Goal: Task Accomplishment & Management: Use online tool/utility

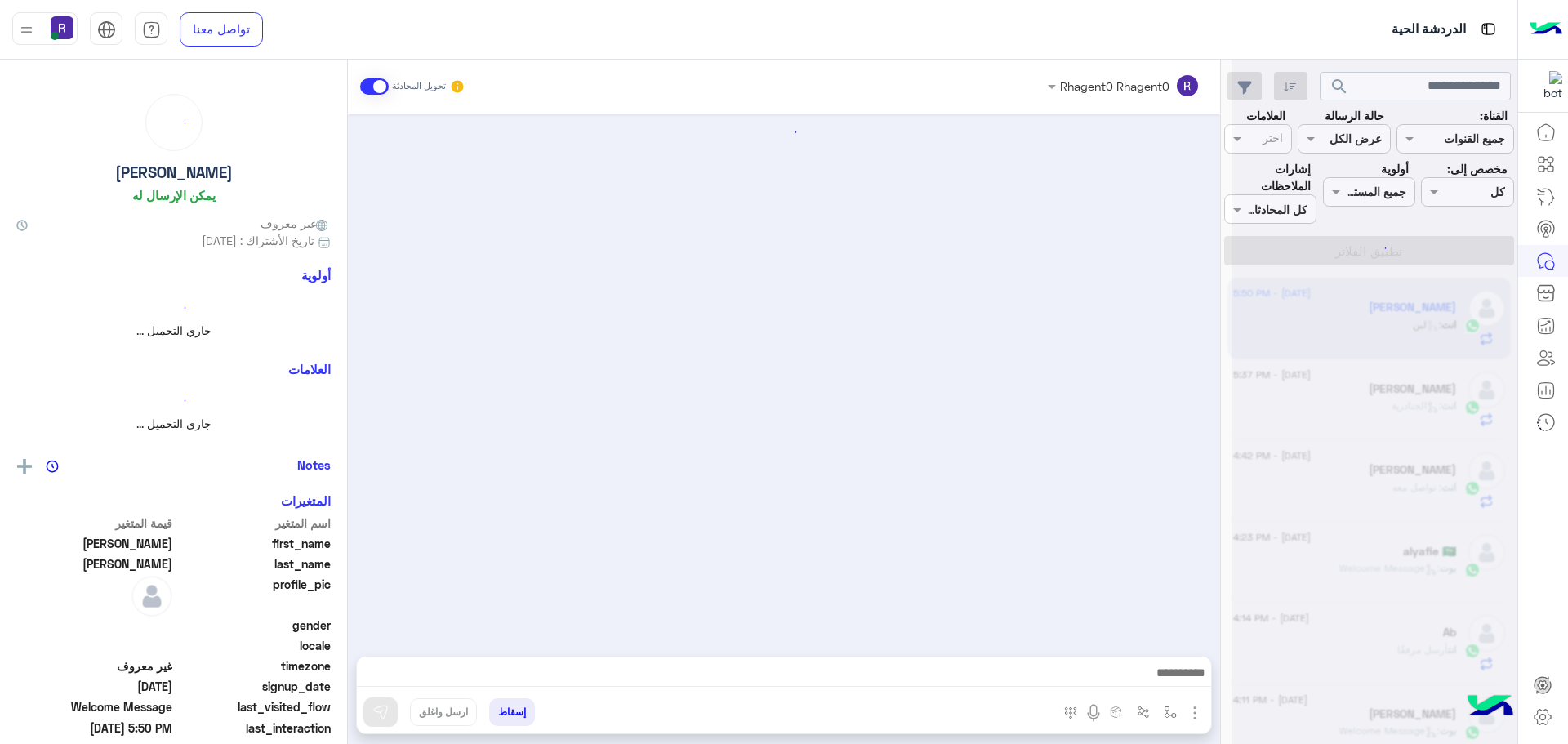
scroll to position [1930, 0]
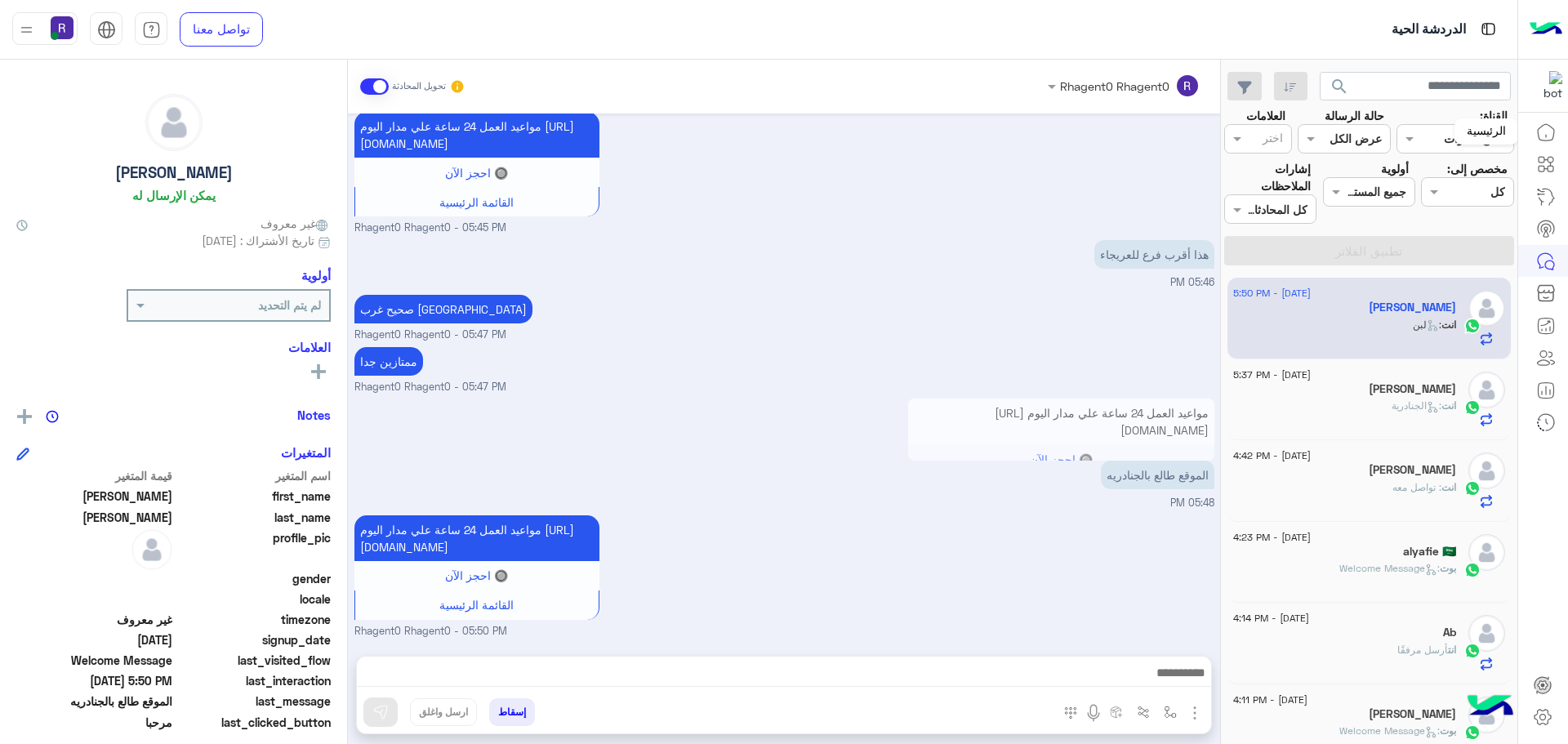
click at [1558, 130] on link at bounding box center [1545, 132] width 44 height 32
click at [1543, 128] on icon at bounding box center [1546, 133] width 20 height 20
click at [1539, 134] on icon at bounding box center [1546, 132] width 17 height 17
click at [1548, 715] on icon at bounding box center [1543, 717] width 20 height 20
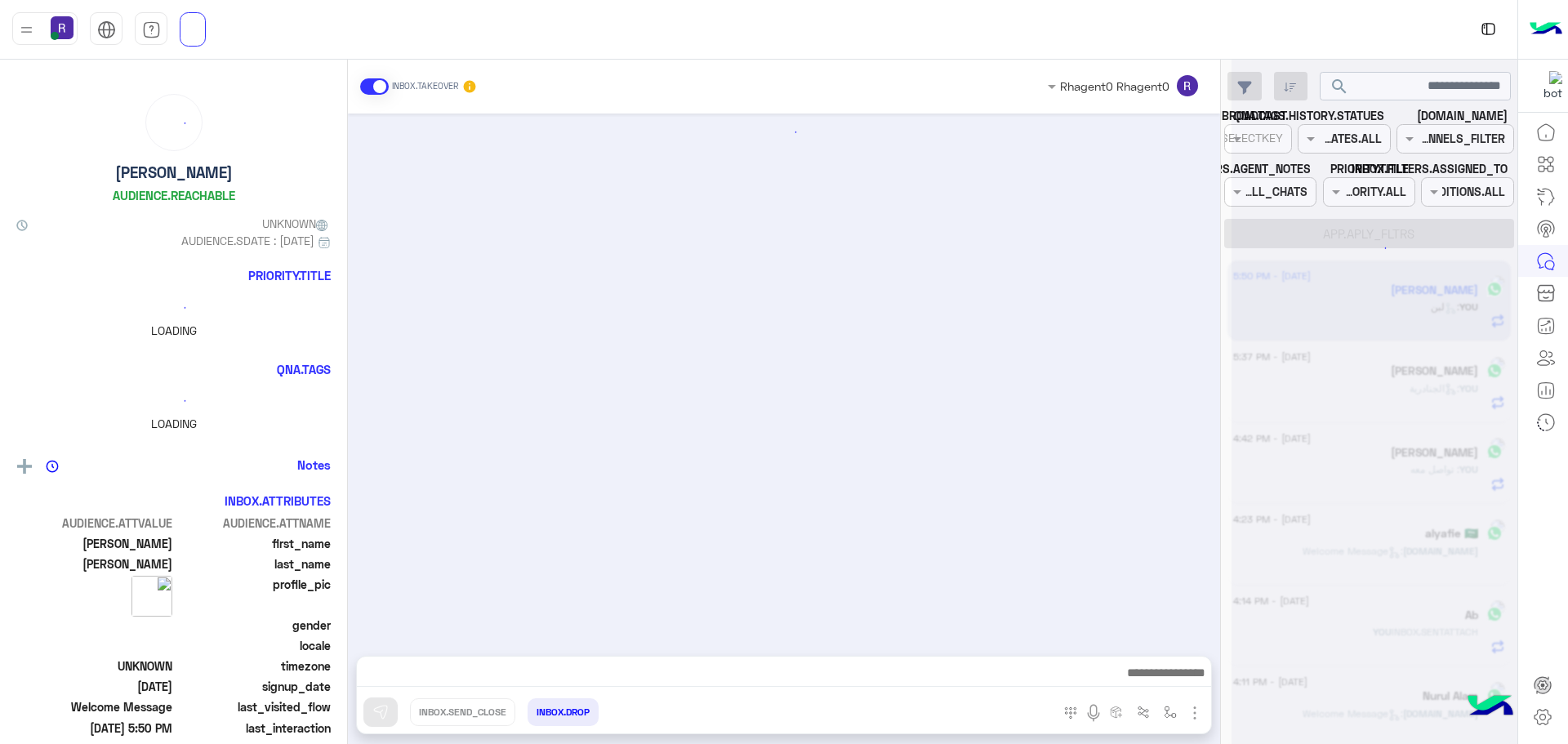
click at [1540, 716] on icon at bounding box center [1543, 717] width 20 height 20
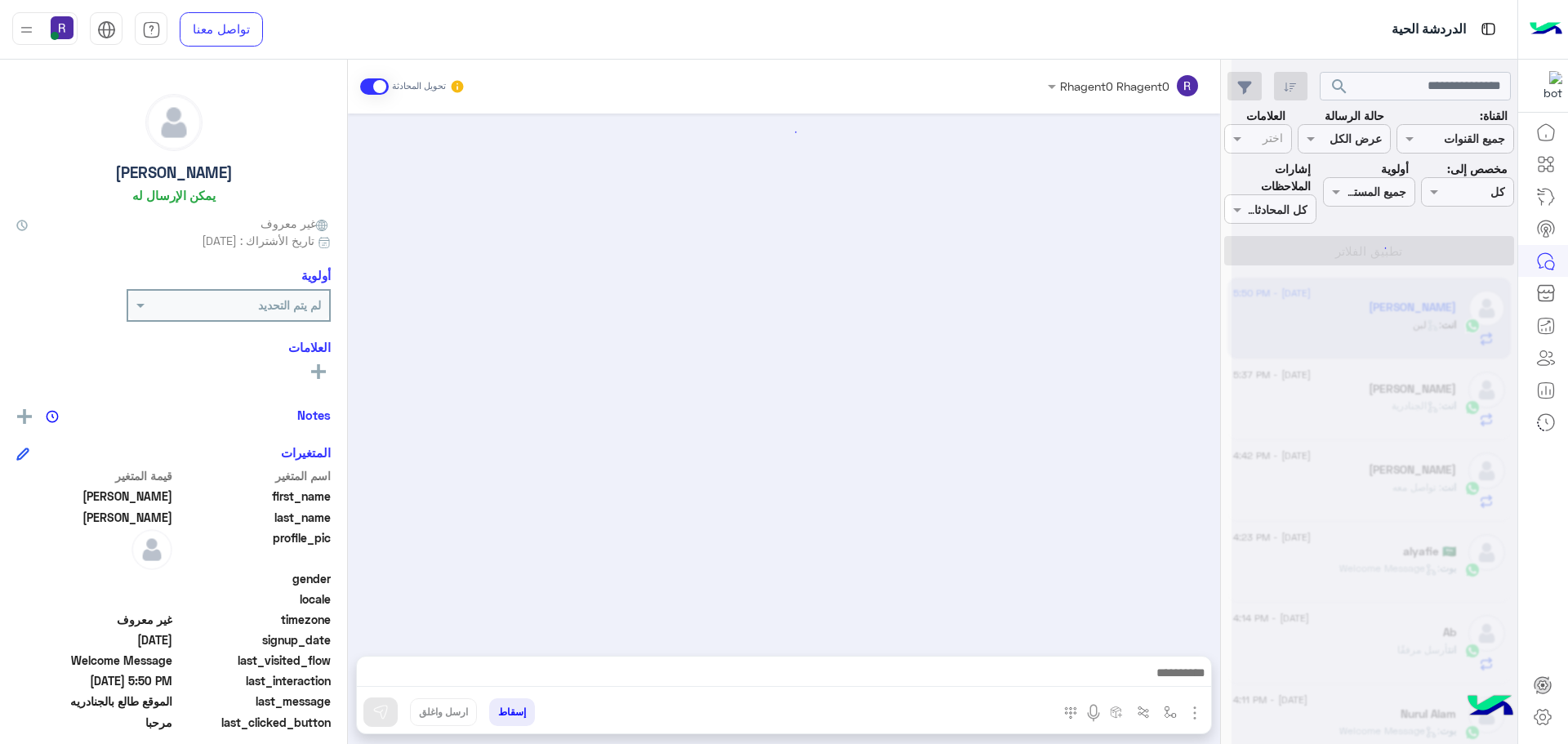
scroll to position [1930, 0]
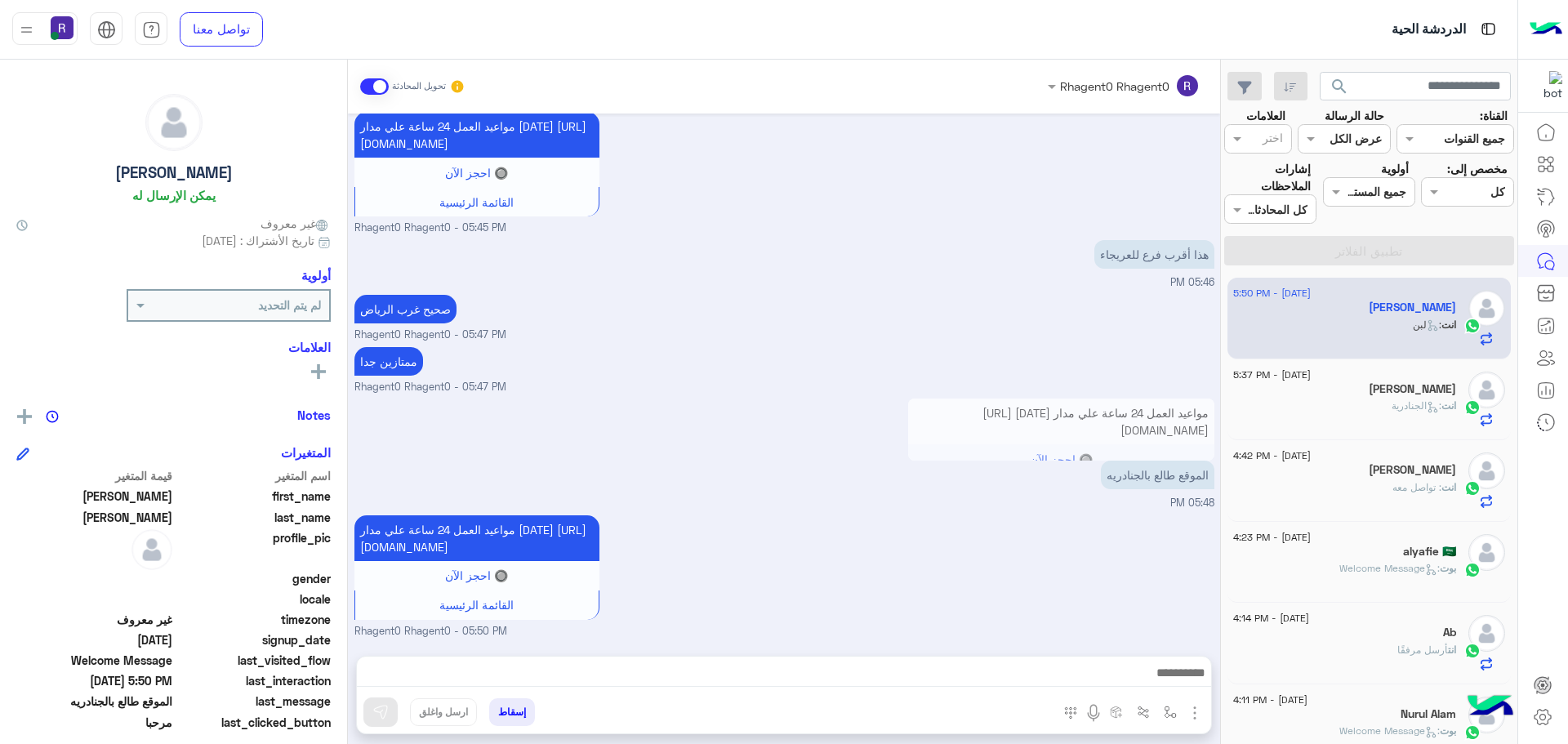
click at [1540, 716] on icon at bounding box center [1543, 717] width 20 height 20
click at [1540, 719] on icon at bounding box center [1543, 717] width 6 height 6
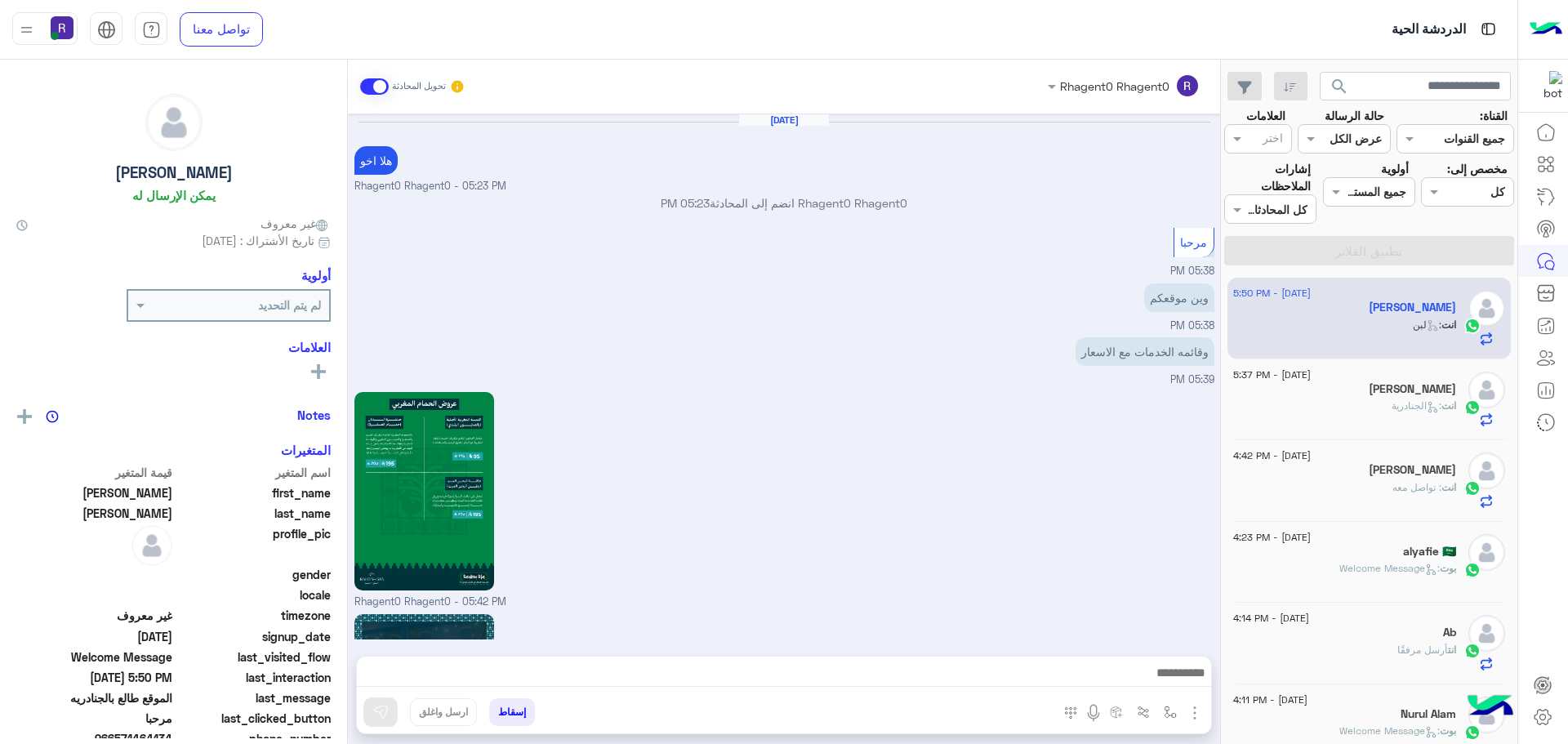
scroll to position [1930, 0]
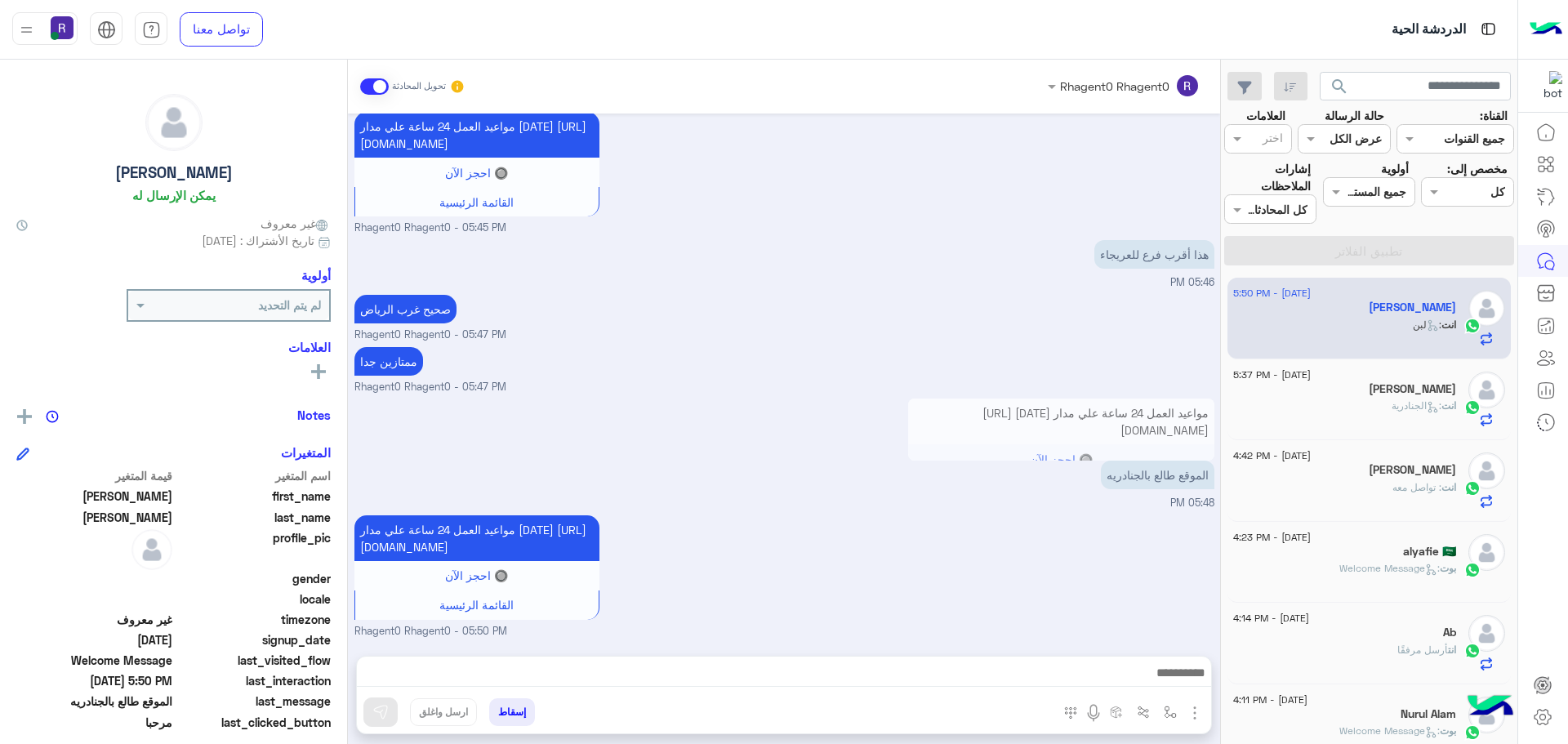
click at [1540, 715] on icon at bounding box center [1543, 717] width 20 height 20
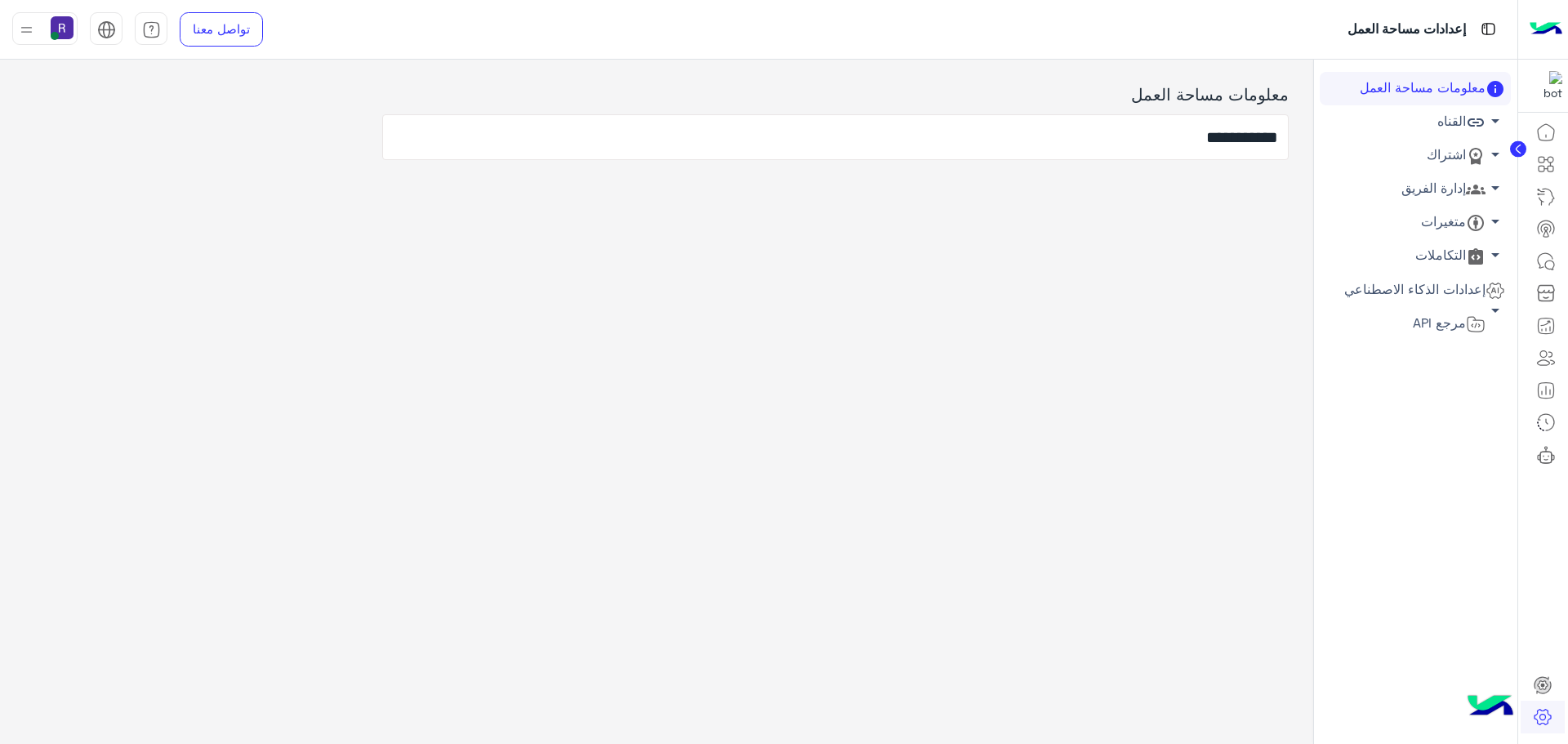
click at [1447, 190] on link "إدارة الفريق arrow_drop_down" at bounding box center [1416, 189] width 192 height 33
click at [1456, 189] on link "إدارة الفريق arrow_drop_up" at bounding box center [1416, 189] width 192 height 33
click at [1449, 154] on link "اشتراك arrow_drop_down" at bounding box center [1416, 155] width 192 height 33
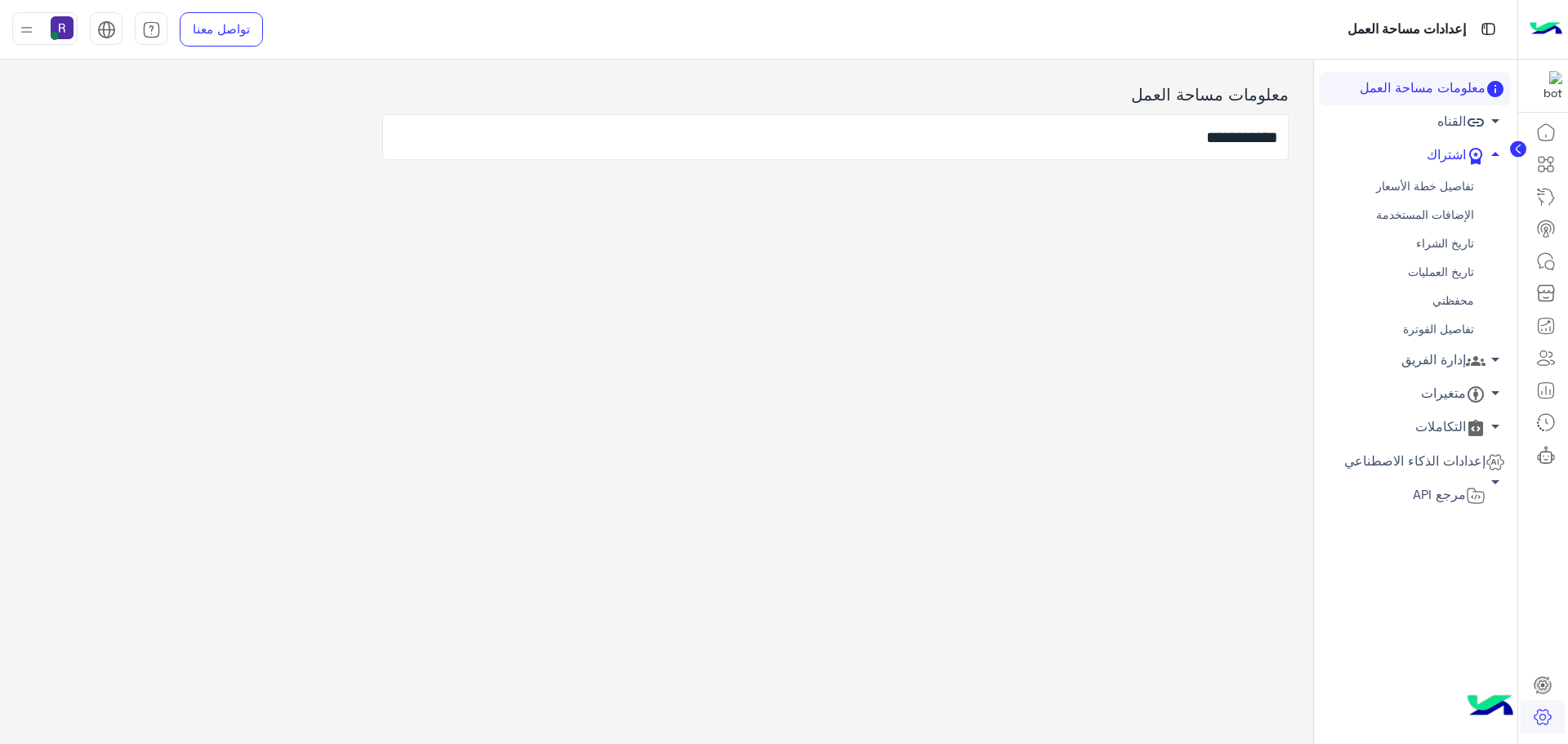
click at [1453, 298] on link "محفظتي" at bounding box center [1416, 301] width 192 height 29
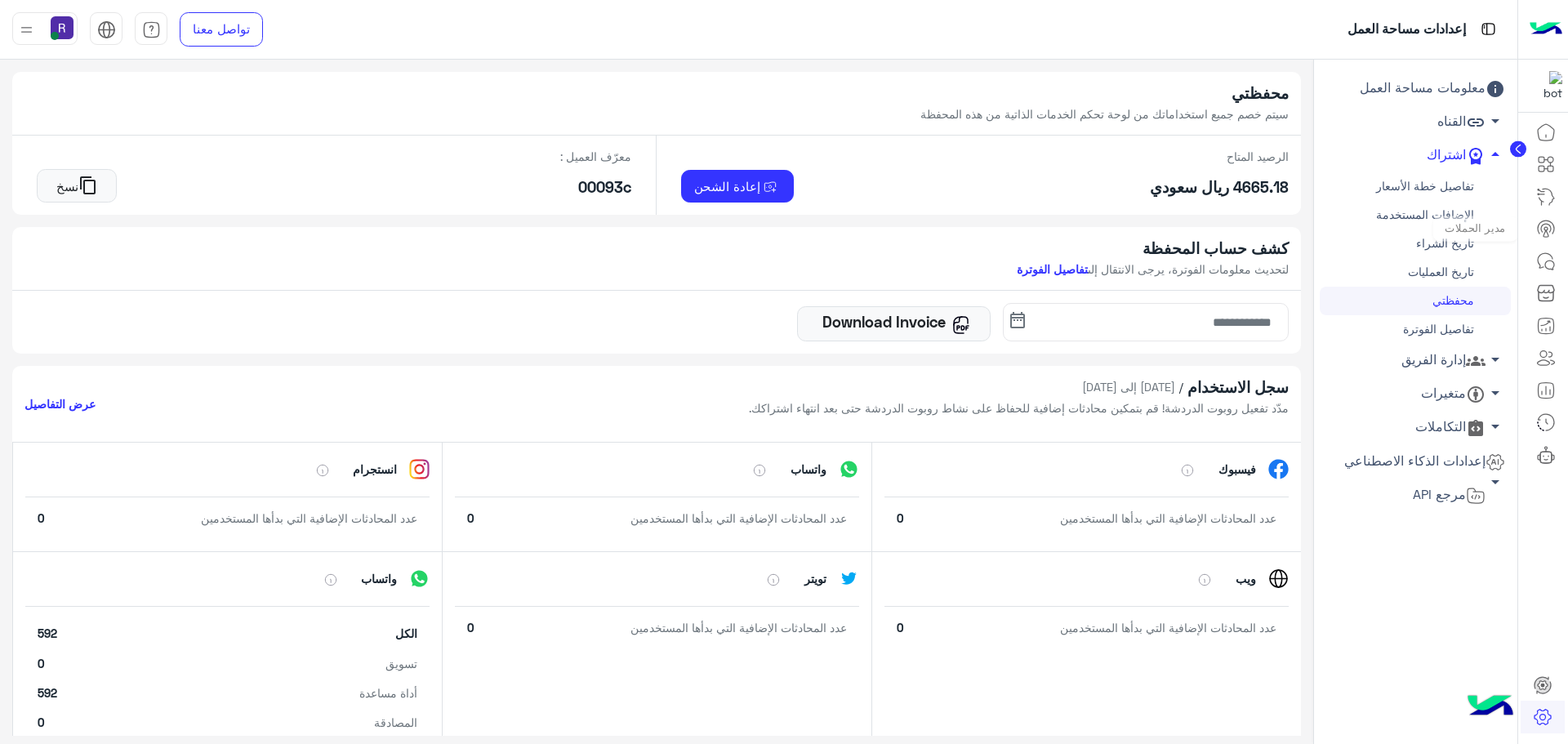
click at [1543, 235] on icon at bounding box center [1546, 229] width 20 height 20
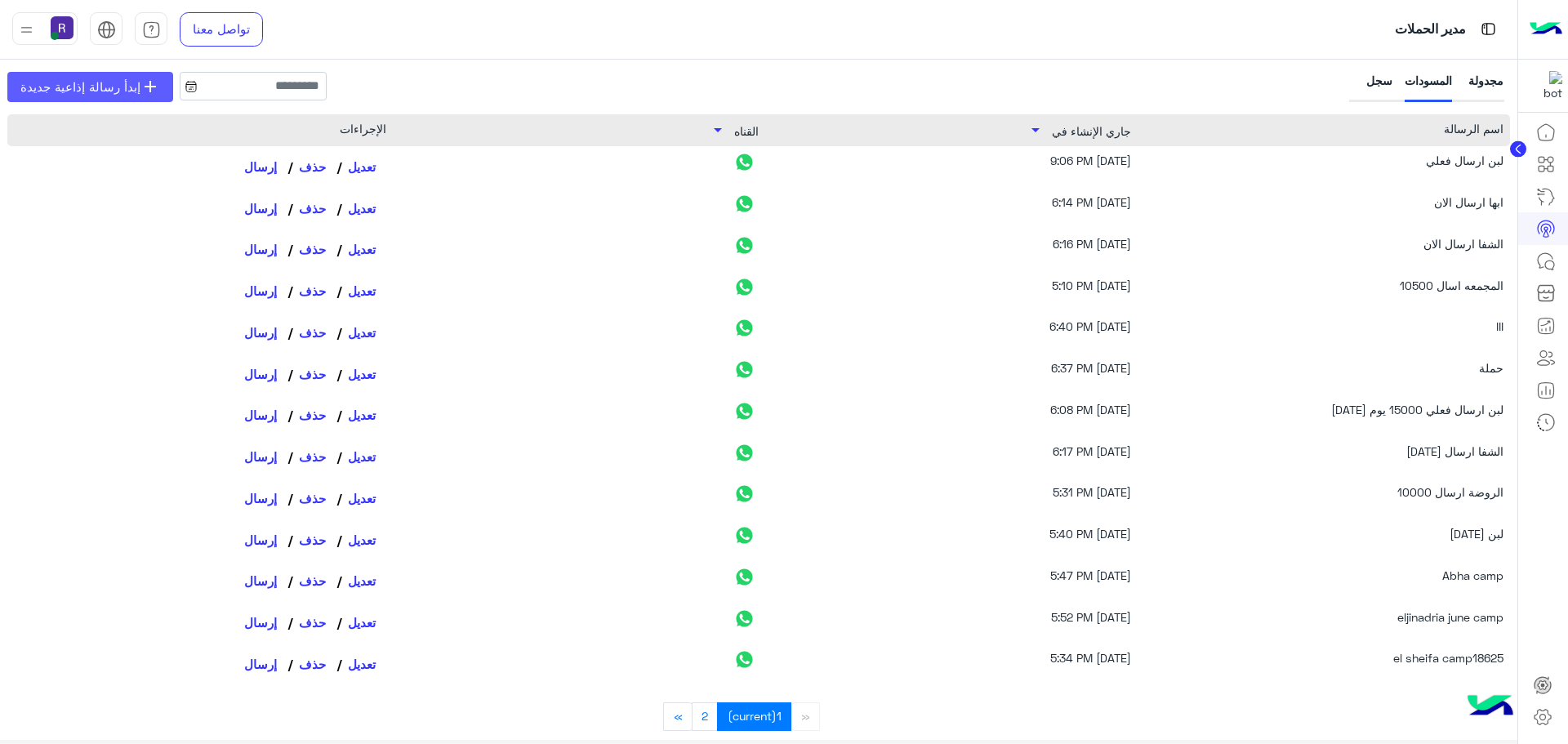
click at [82, 92] on span "إبدأ رسالة إذاعية جديدة" at bounding box center [81, 86] width 120 height 19
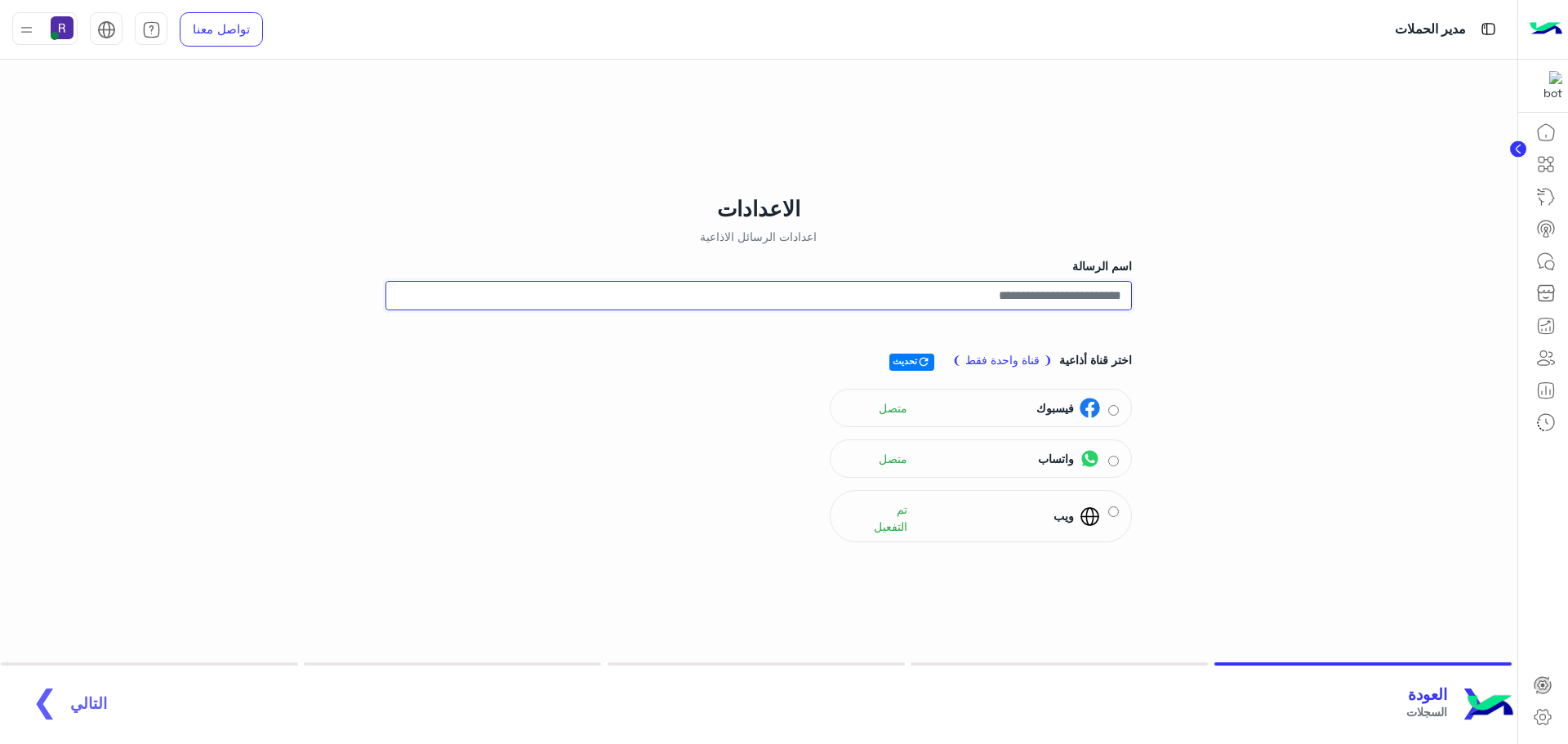
click at [1076, 297] on input "اسم الرسالة" at bounding box center [758, 296] width 747 height 29
type input "**********"
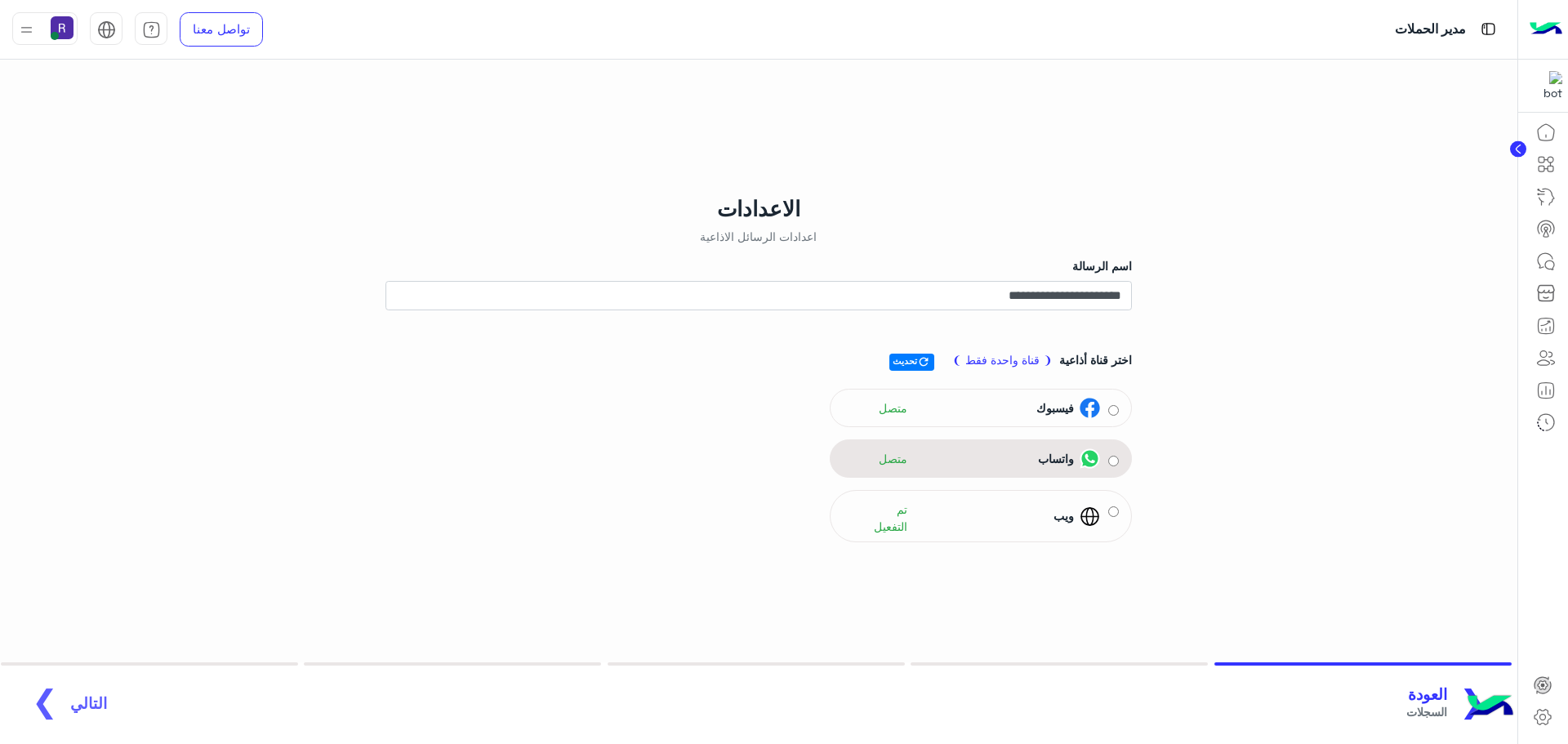
click at [1092, 463] on img at bounding box center [1090, 458] width 21 height 21
click at [84, 704] on span "جمهور" at bounding box center [88, 712] width 36 height 17
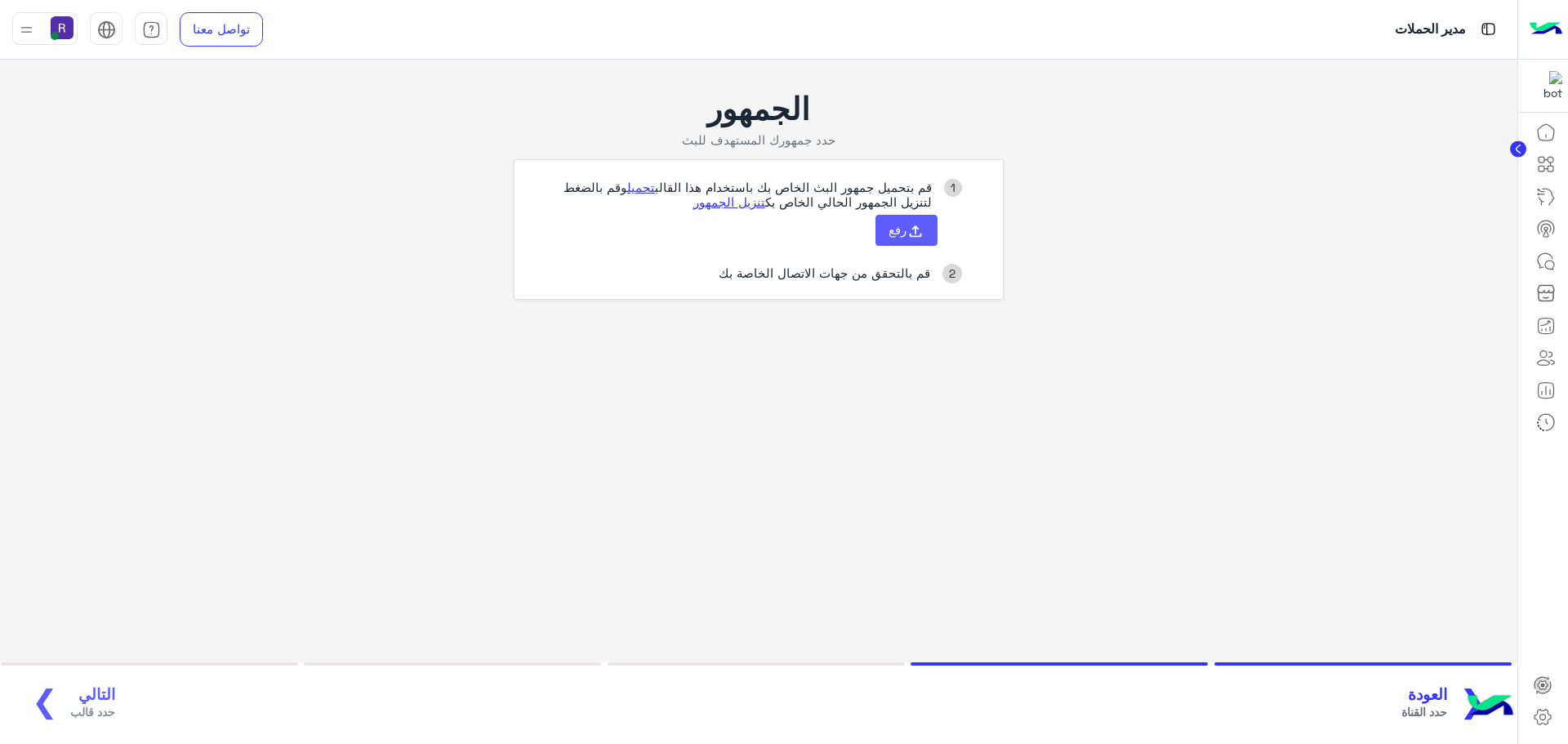
click at [898, 225] on span "رفع" at bounding box center [898, 229] width 18 height 15
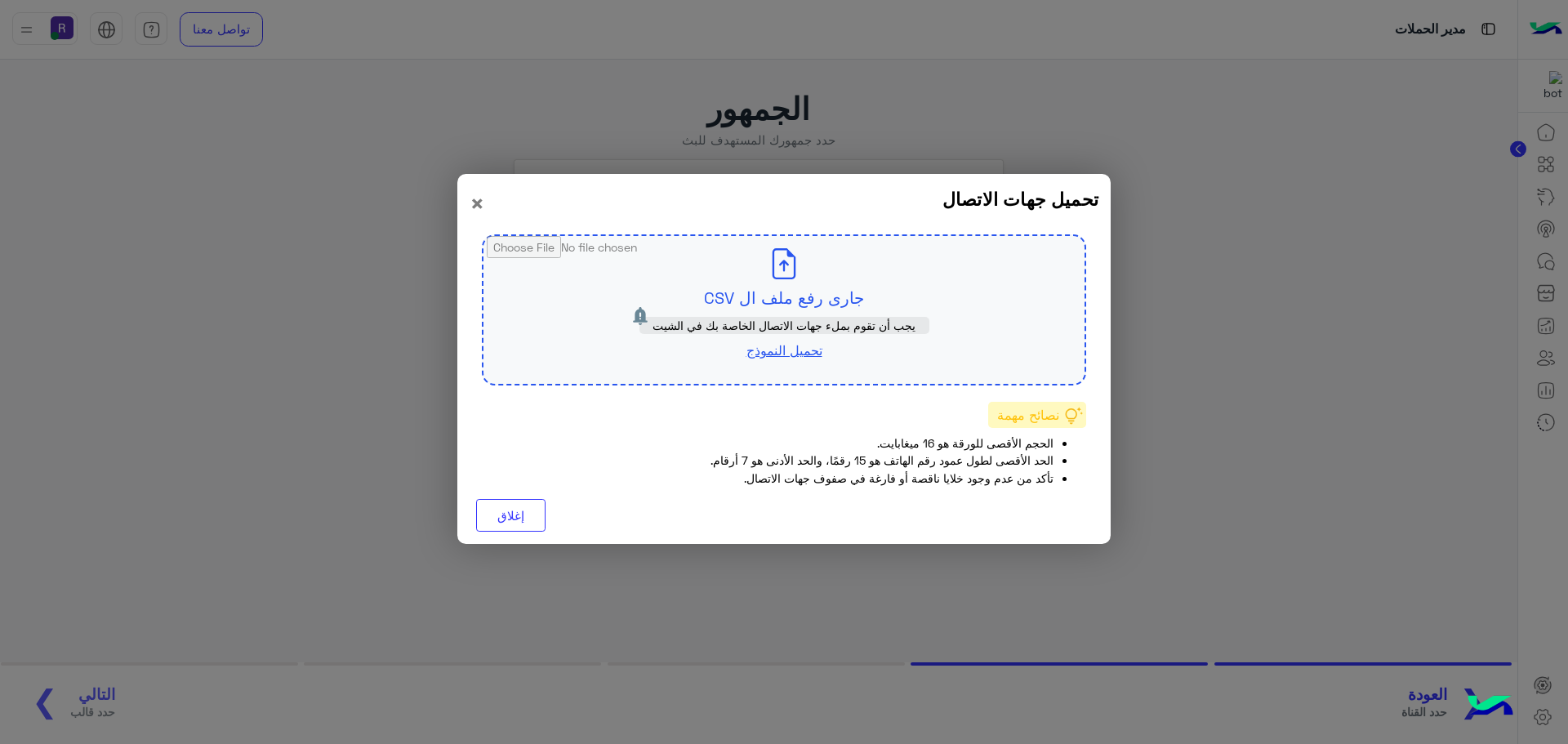
click at [802, 298] on input "file" at bounding box center [784, 310] width 601 height 147
type input "**********"
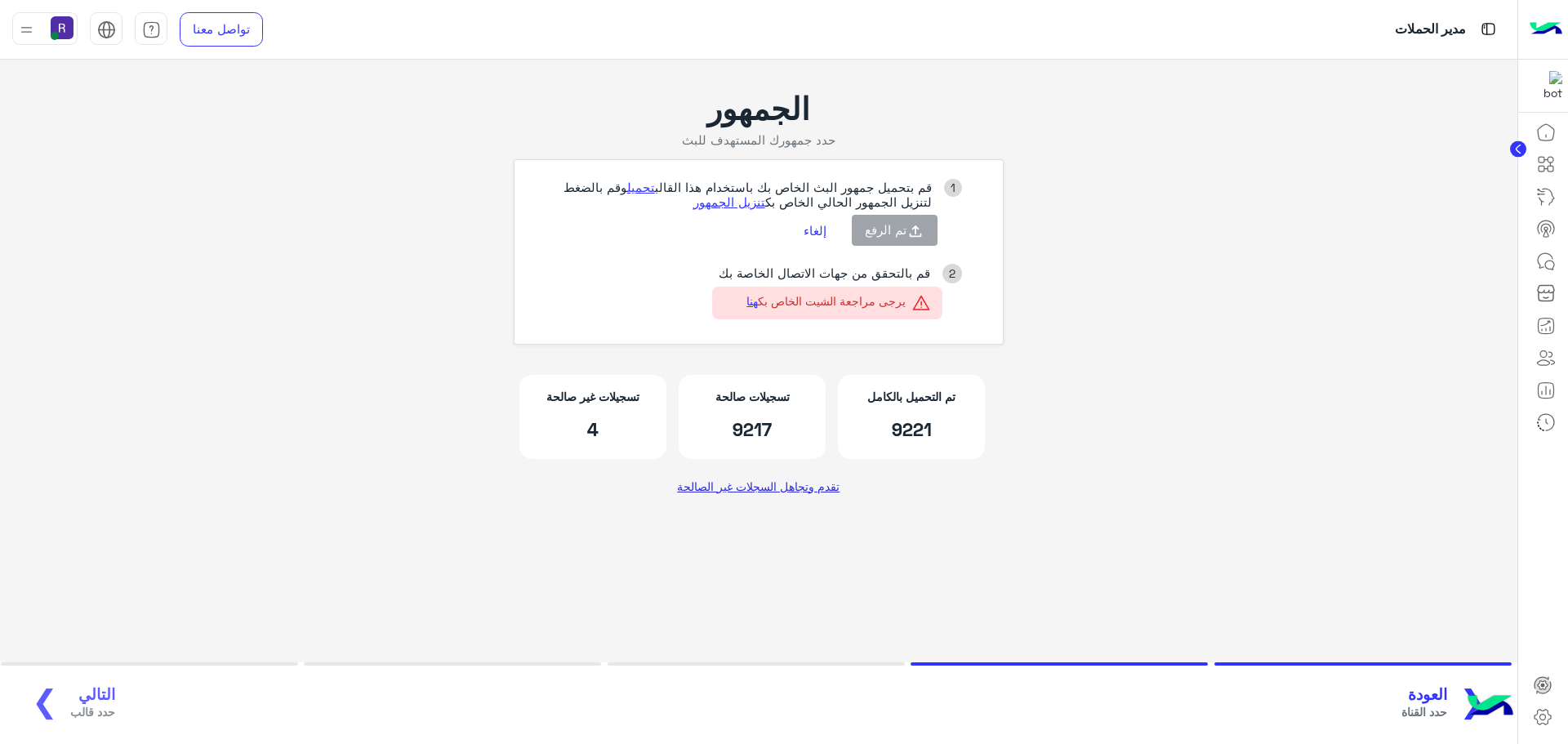
click at [786, 487] on link "تقدم وتجاهل السجلات غير الصالحة" at bounding box center [758, 486] width 175 height 29
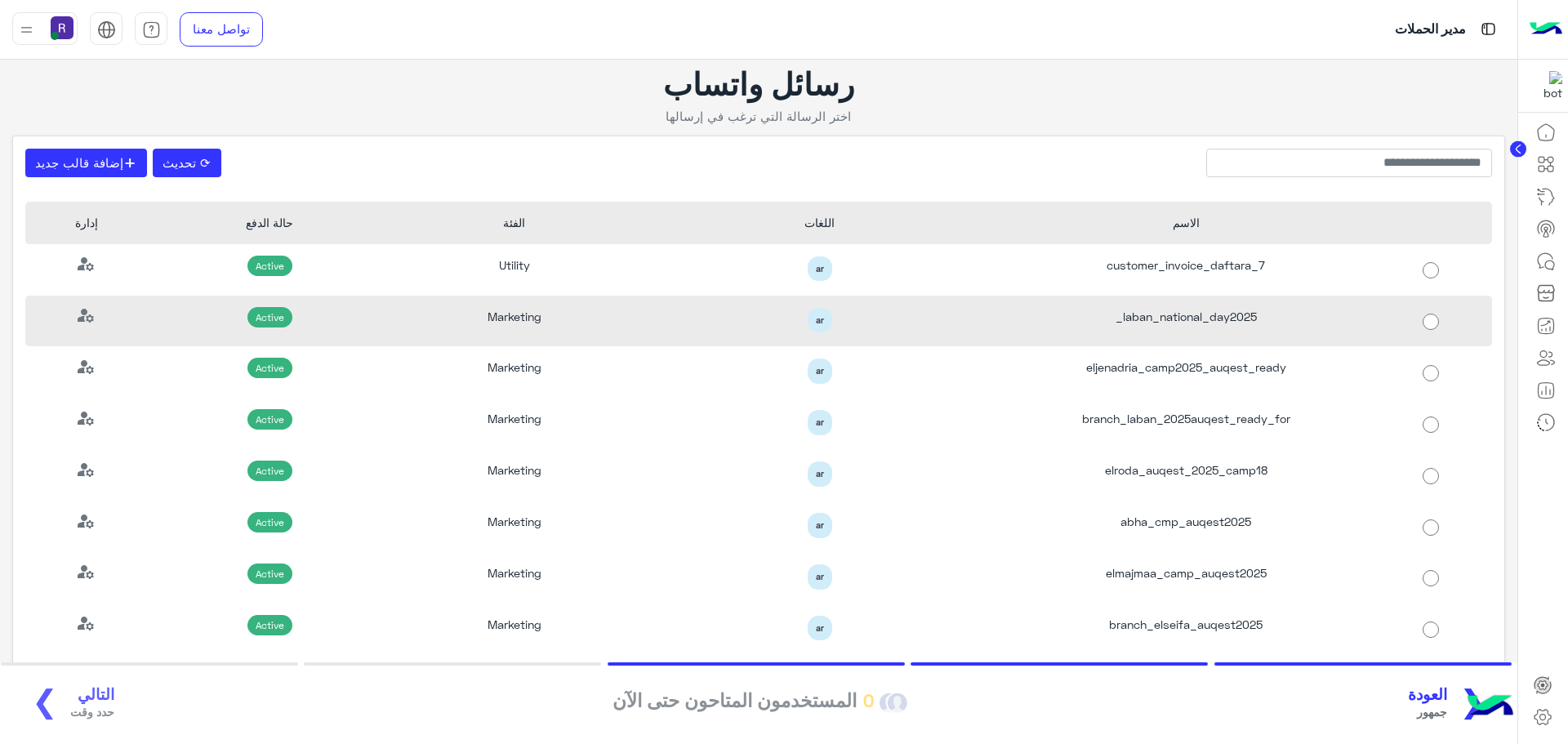
click at [1185, 324] on div "laban_national_day2025_" at bounding box center [1186, 321] width 366 height 51
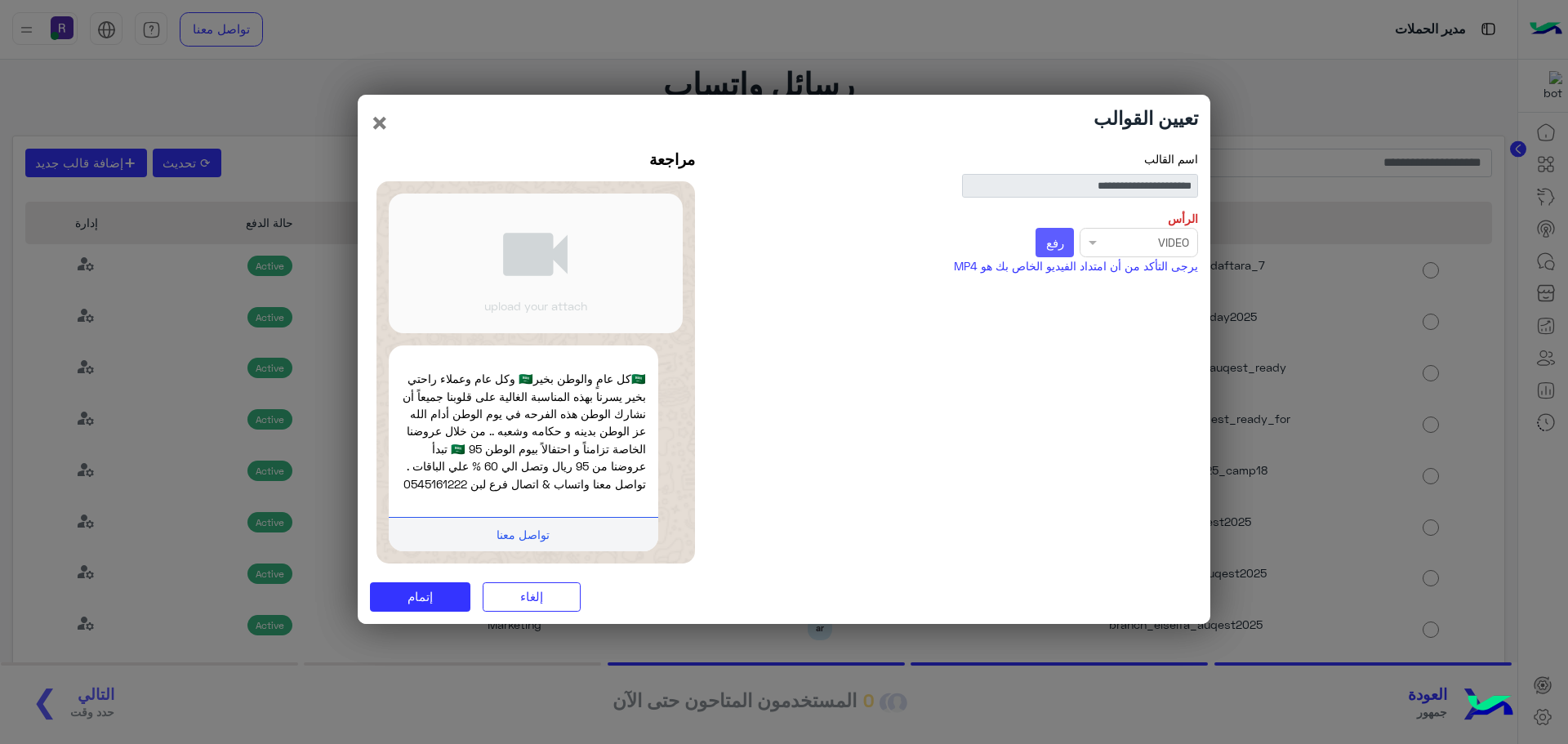
click at [1046, 240] on span "رفع" at bounding box center [1055, 242] width 18 height 15
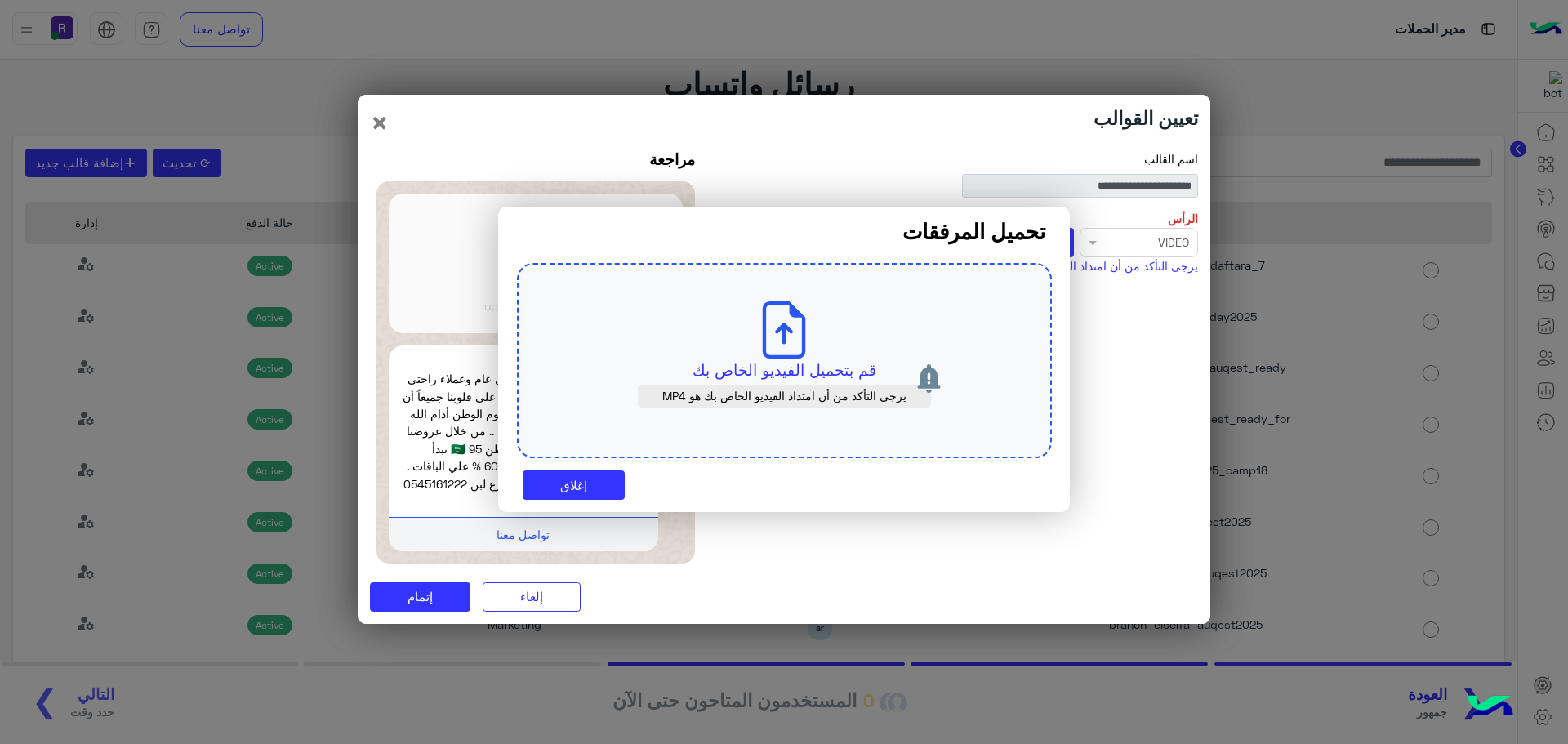
click at [833, 365] on p "قم بتحميل الفيديو الخاص بك" at bounding box center [784, 370] width 458 height 23
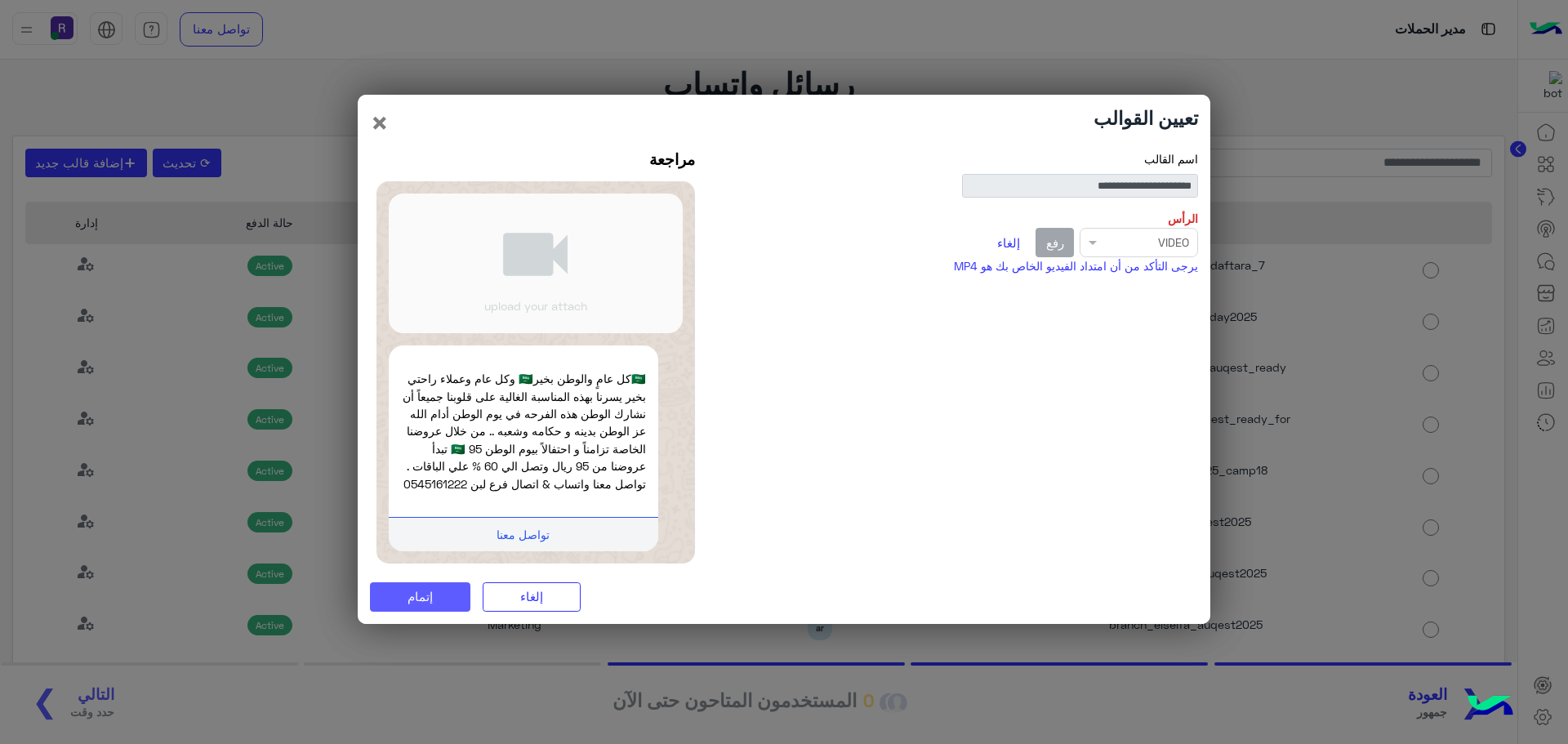
click at [400, 599] on button "إتمام" at bounding box center [420, 598] width 100 height 29
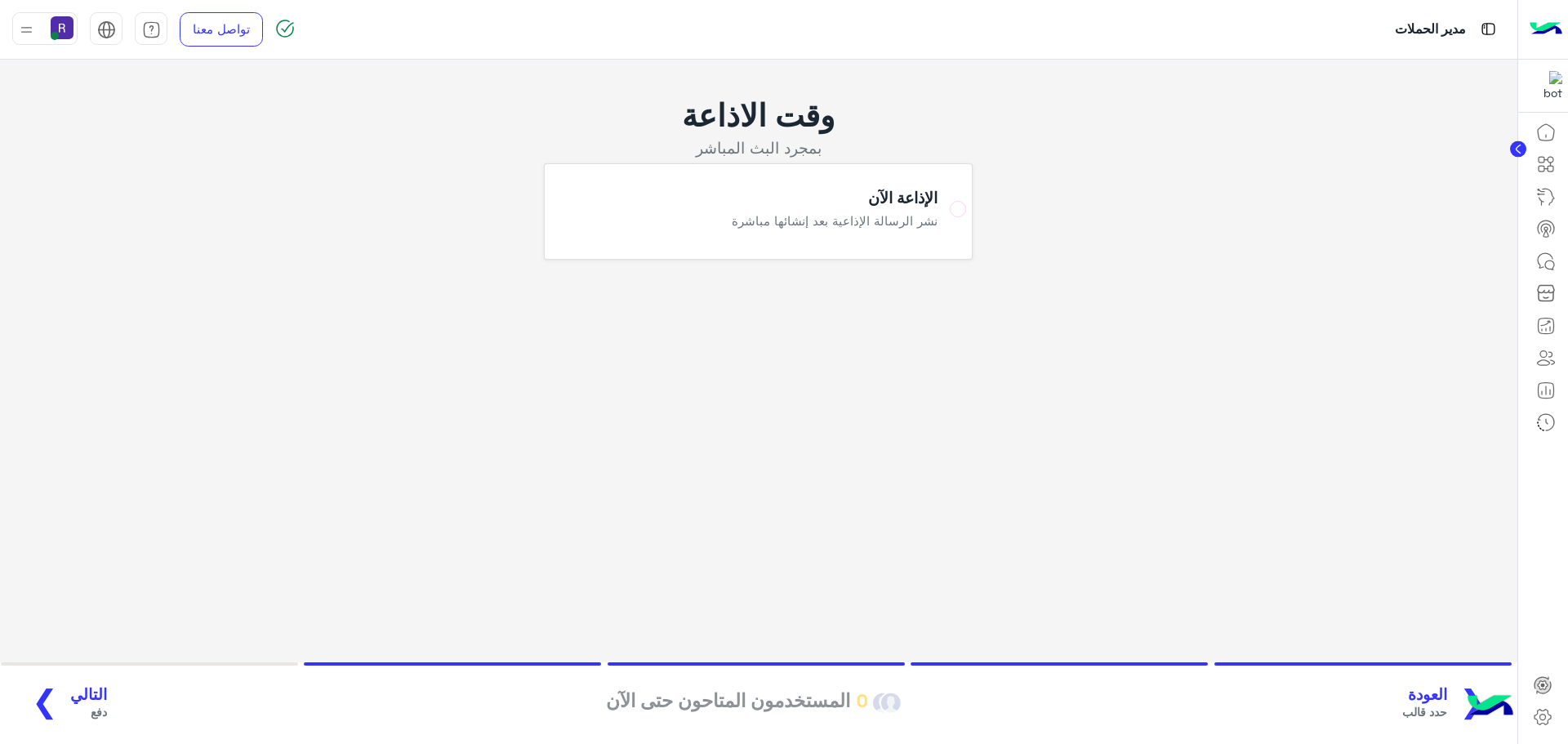
click at [82, 701] on span "التالي" at bounding box center [88, 695] width 36 height 19
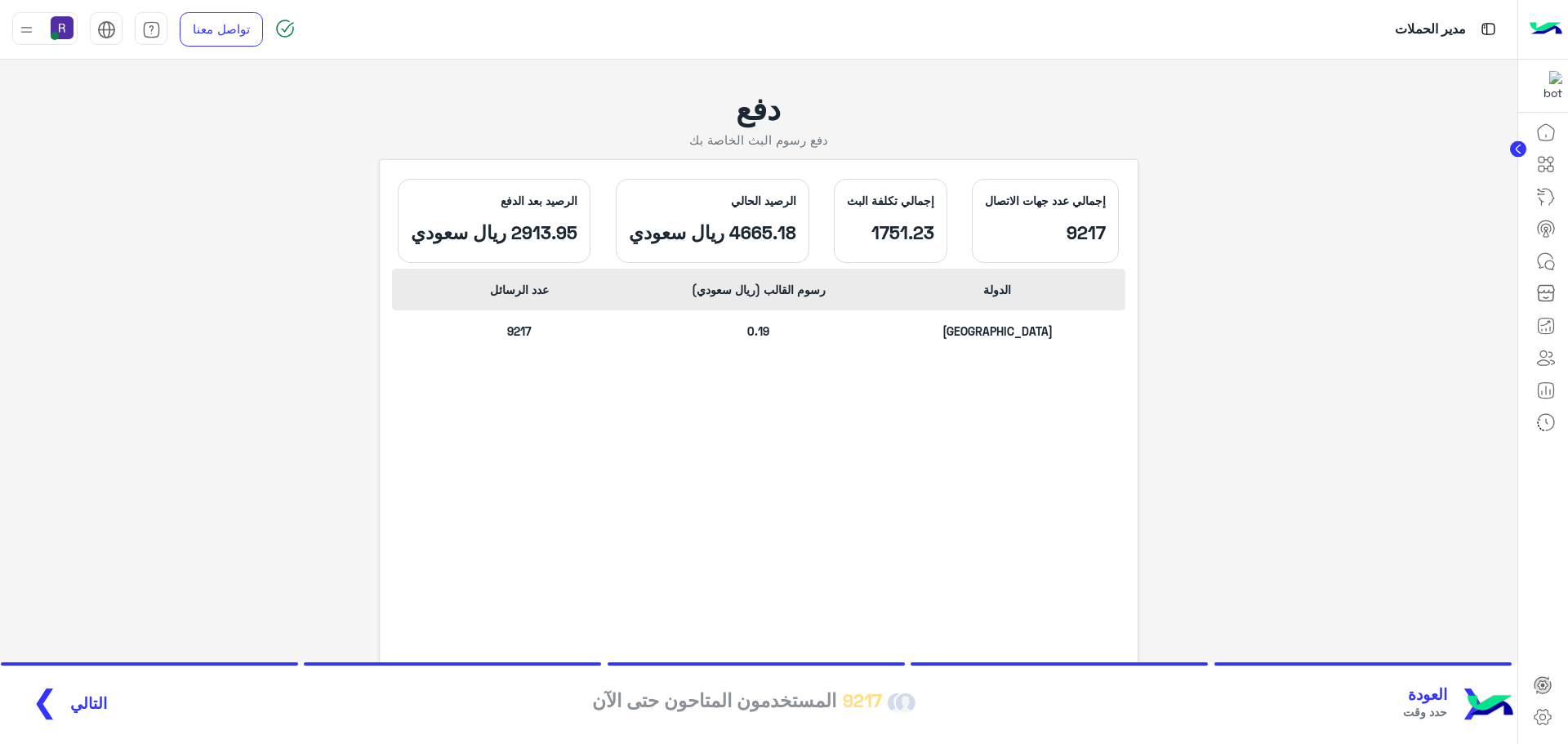
click at [77, 710] on span "التالي" at bounding box center [88, 704] width 36 height 19
